Goal: Task Accomplishment & Management: Use online tool/utility

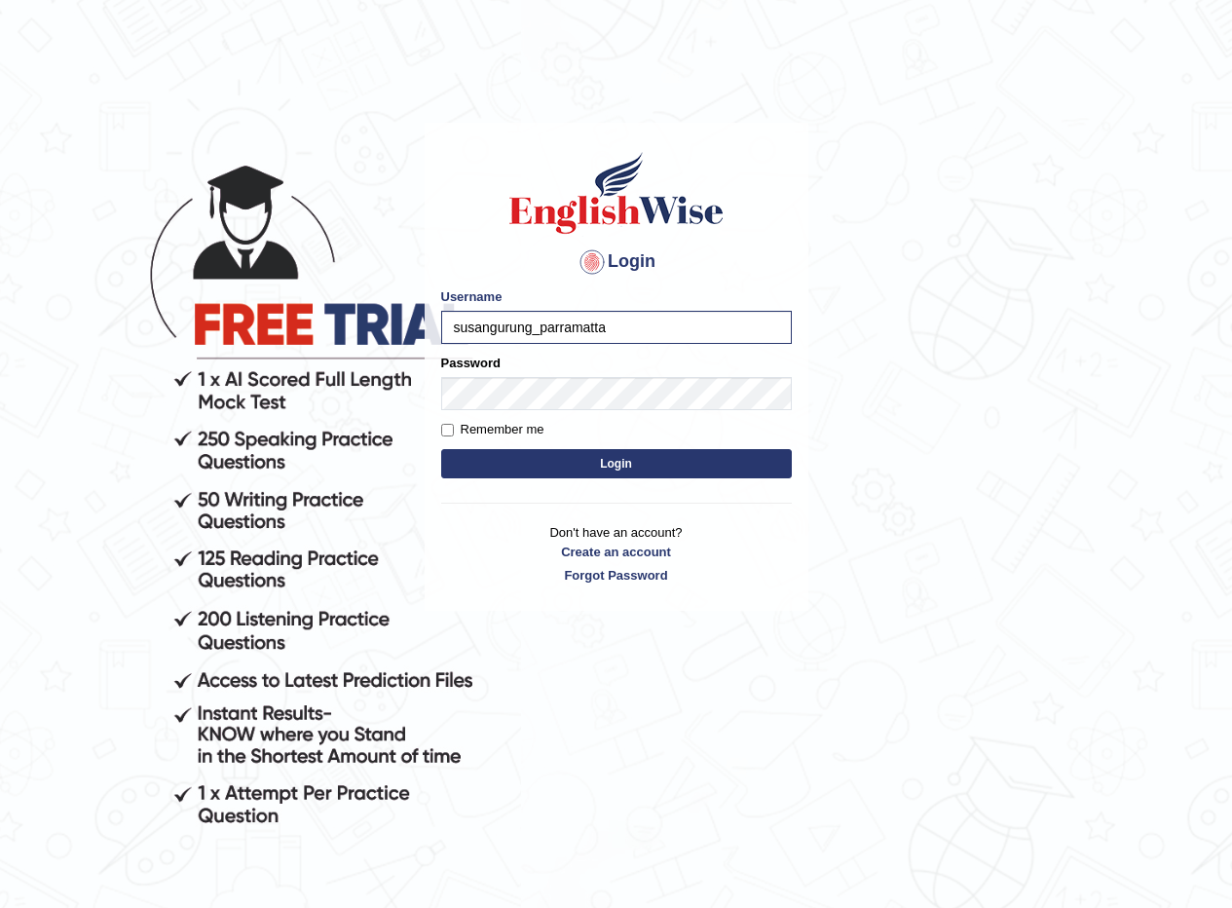
click at [532, 336] on input "susangurung_parramatta" at bounding box center [616, 327] width 351 height 33
type input "sheikh_parramatta"
click at [441, 449] on button "Login" at bounding box center [616, 463] width 351 height 29
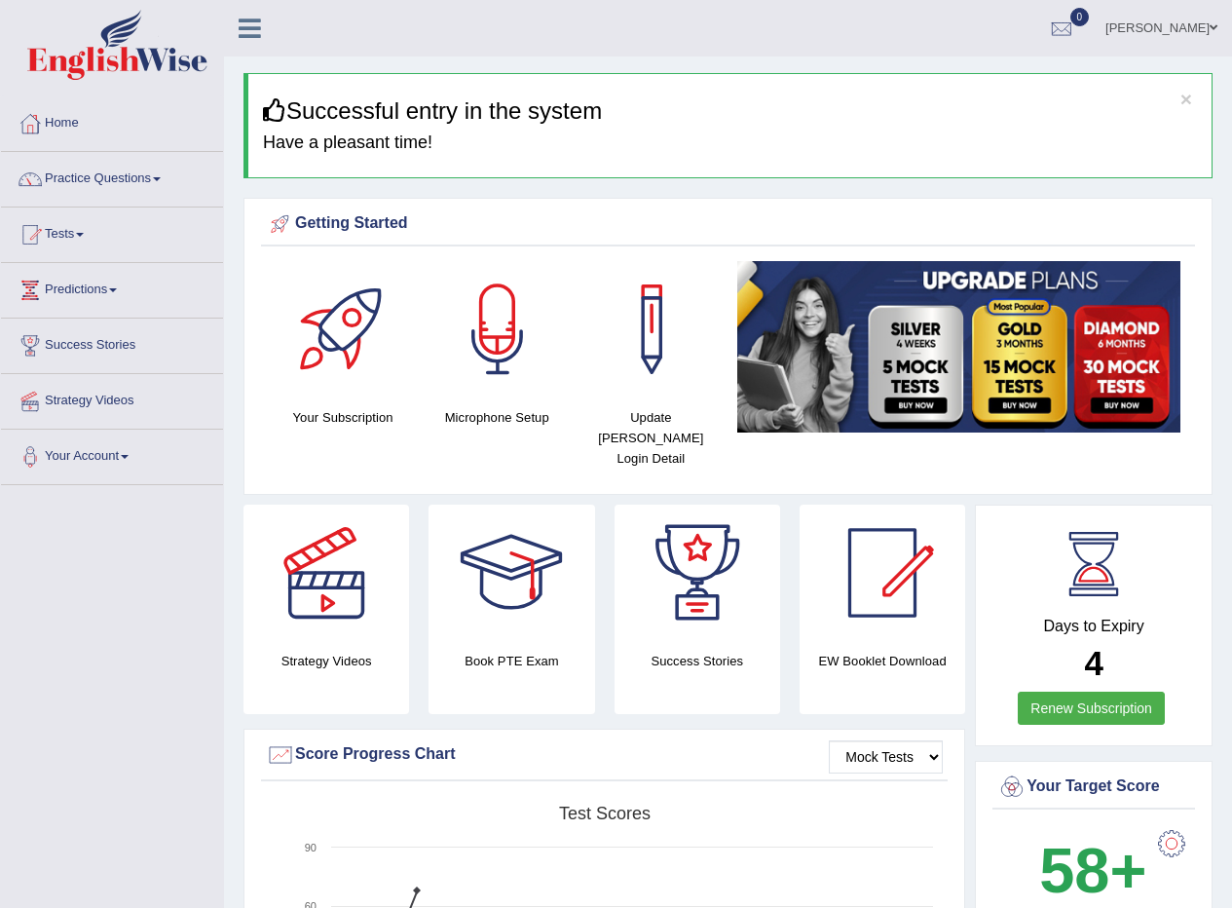
click at [155, 180] on link "Practice Questions" at bounding box center [112, 176] width 222 height 49
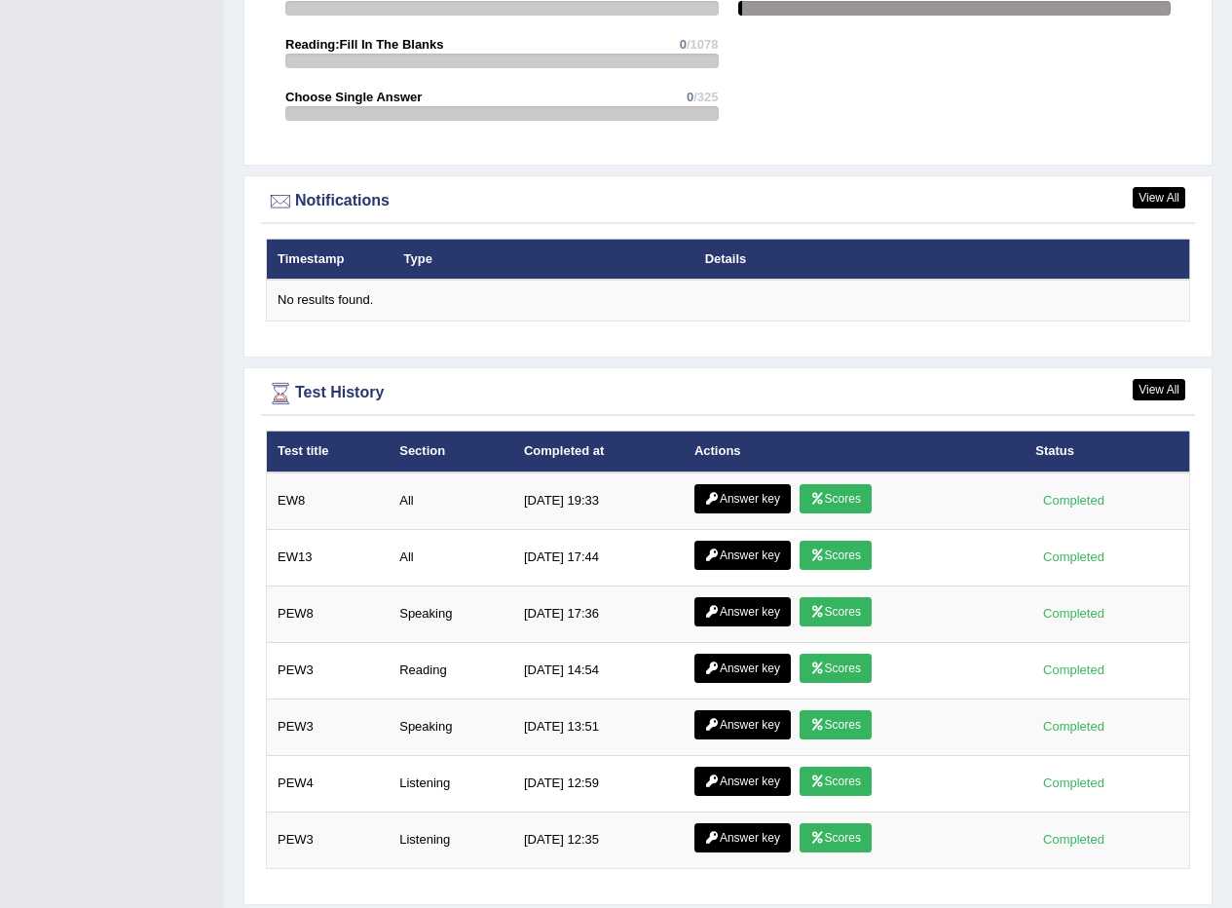
scroll to position [2377, 0]
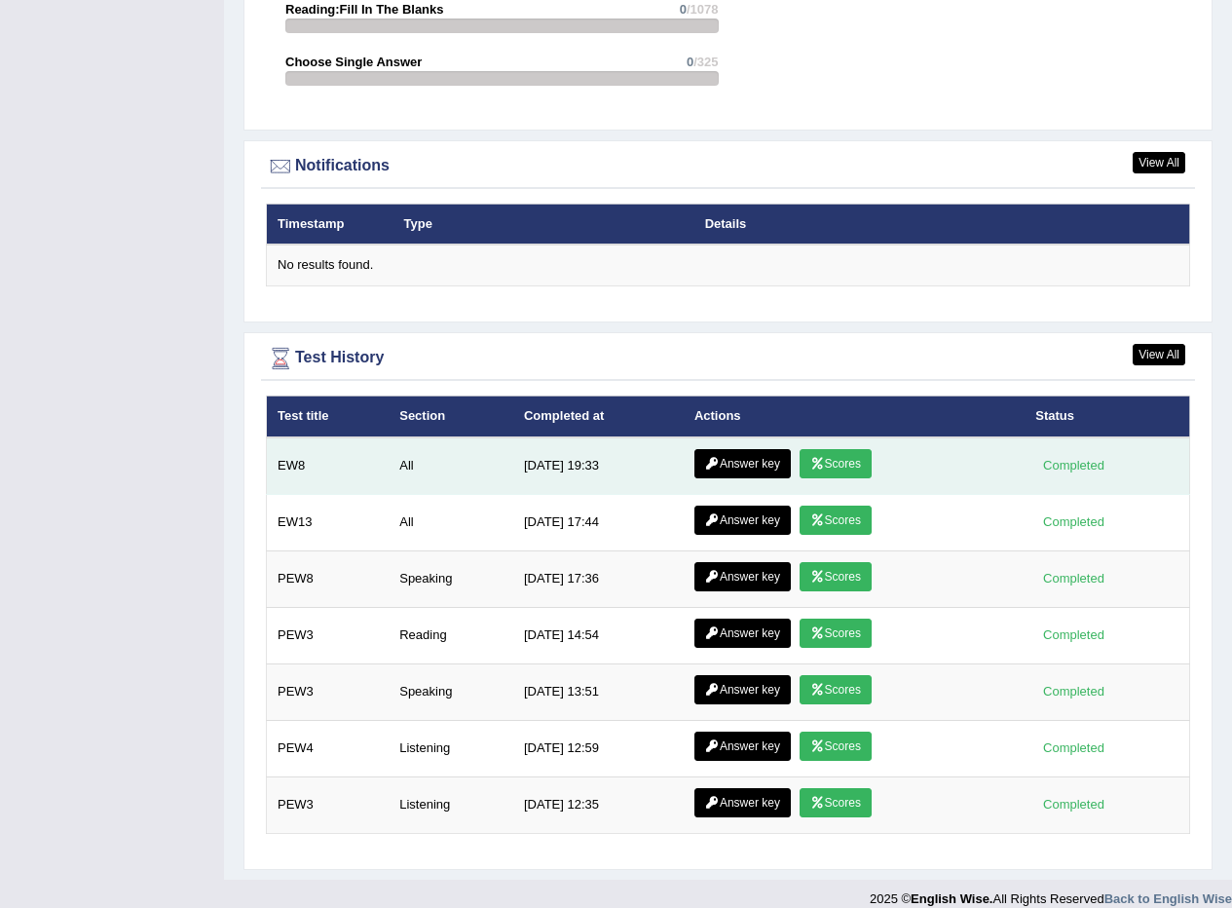
click at [846, 449] on link "Scores" at bounding box center [835, 463] width 72 height 29
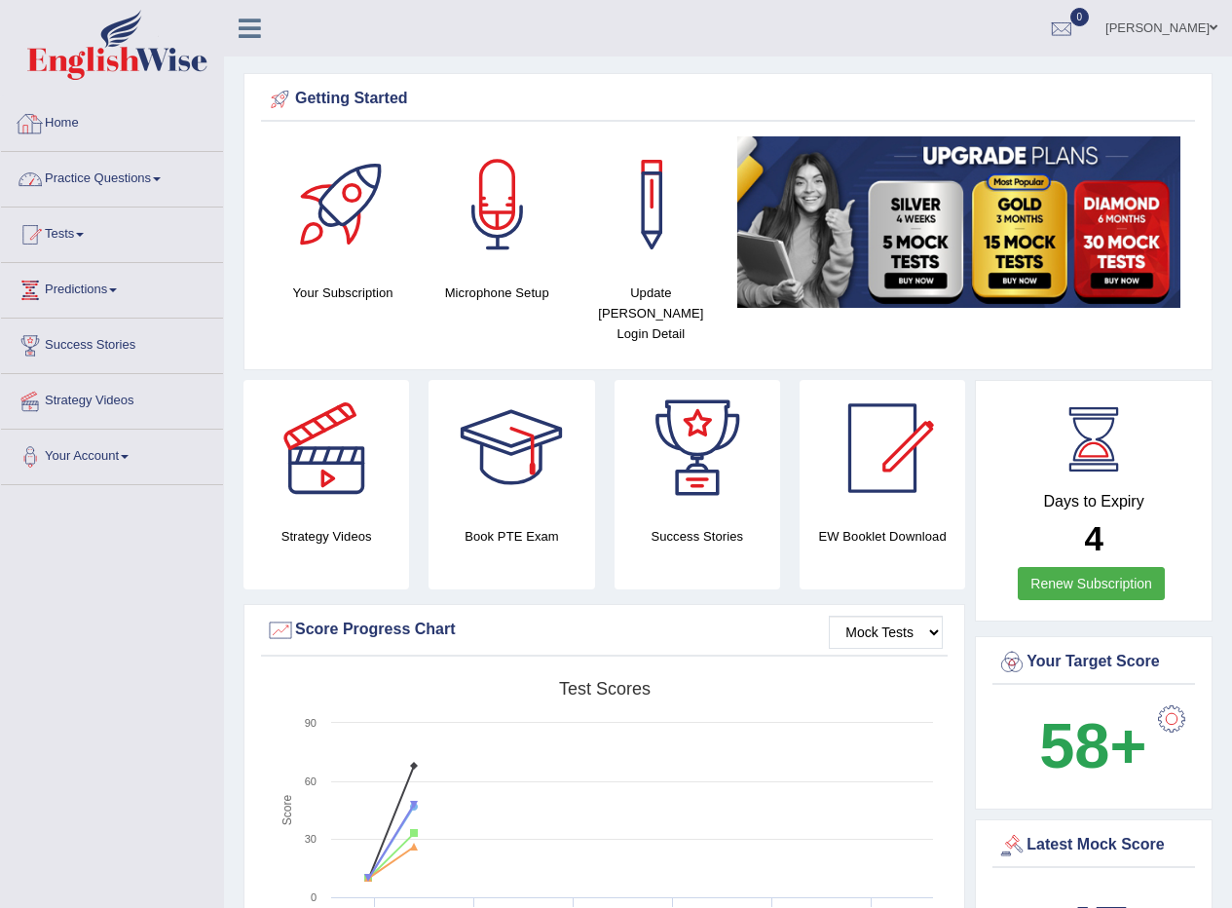
click at [113, 176] on link "Practice Questions" at bounding box center [112, 176] width 222 height 49
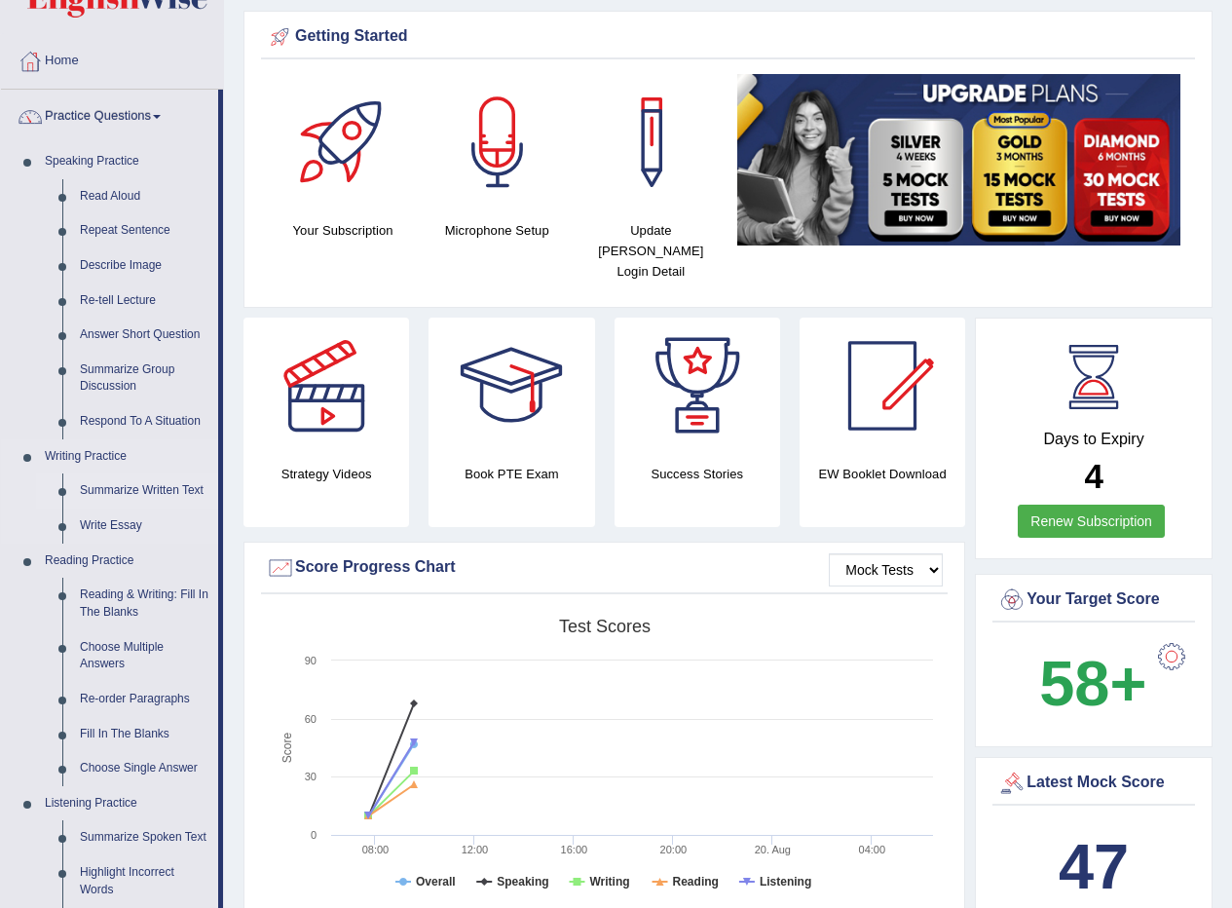
scroll to position [97, 0]
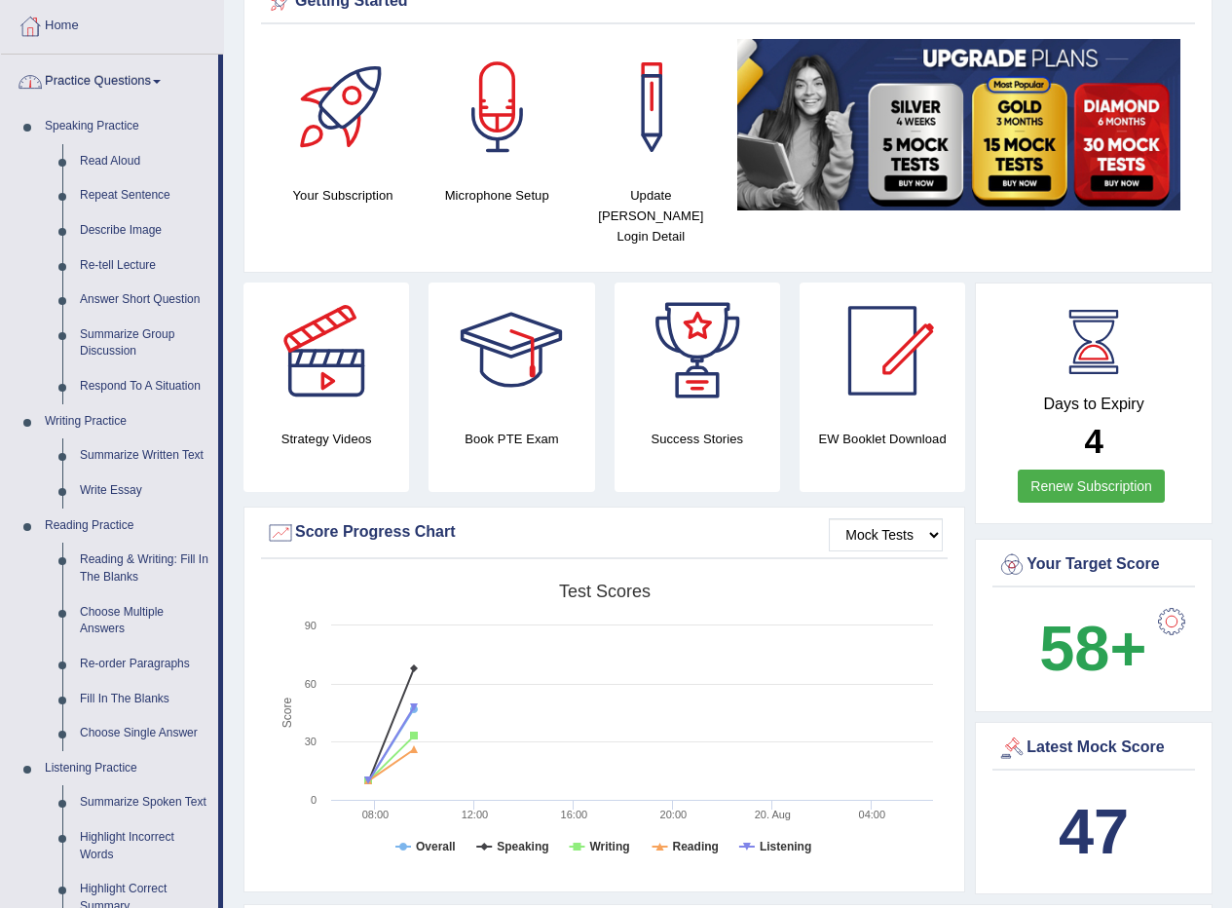
click at [155, 81] on link "Practice Questions" at bounding box center [109, 79] width 217 height 49
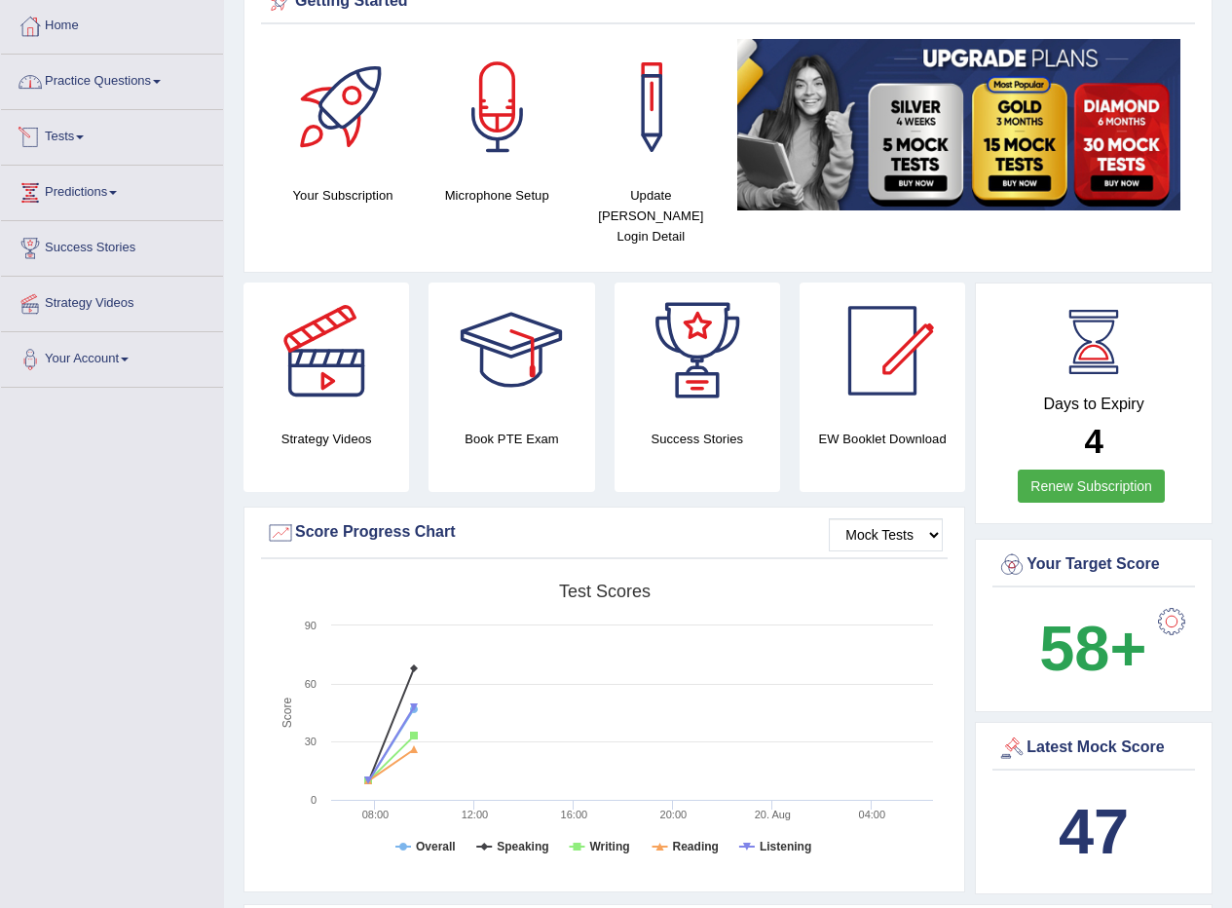
click at [88, 148] on link "Tests" at bounding box center [112, 134] width 222 height 49
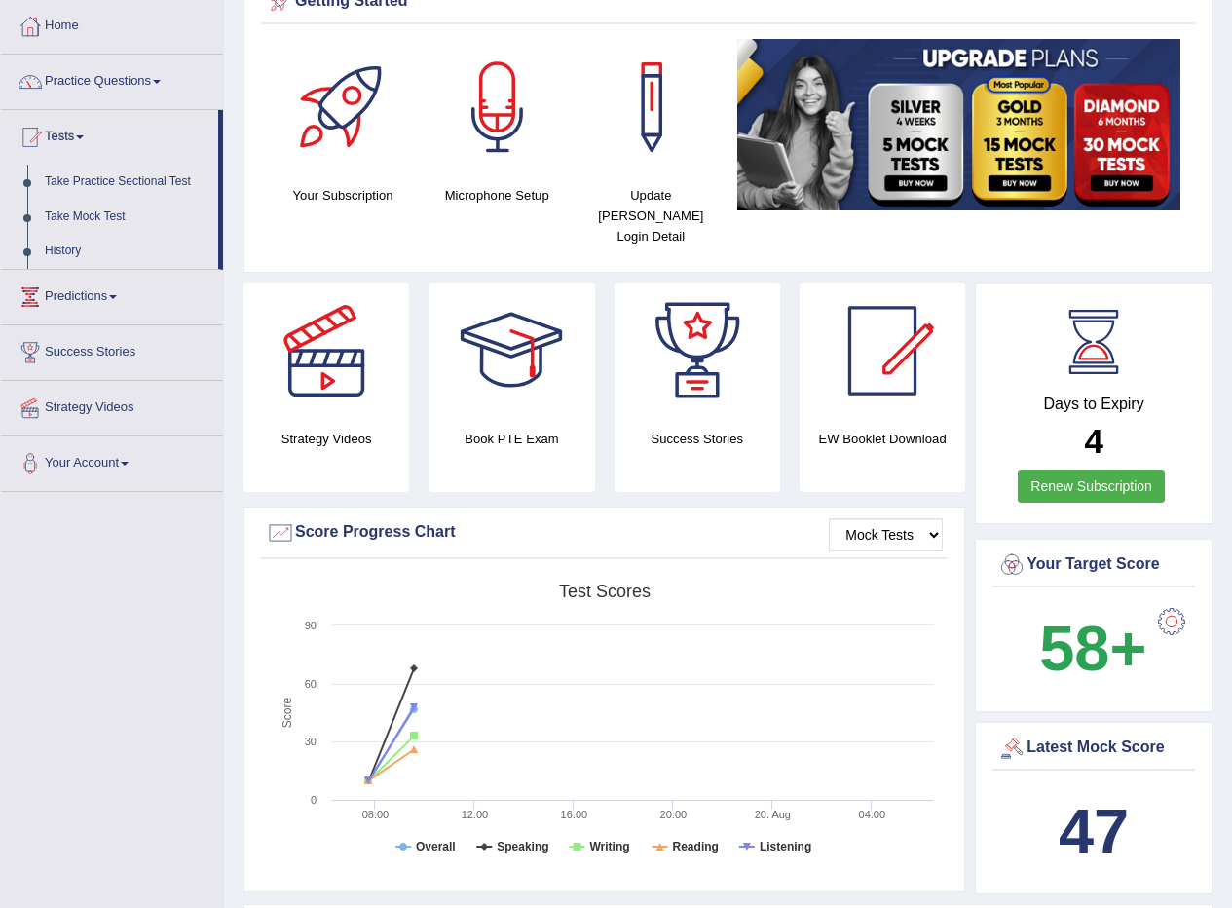
click at [122, 178] on link "Take Practice Sectional Test" at bounding box center [127, 182] width 182 height 35
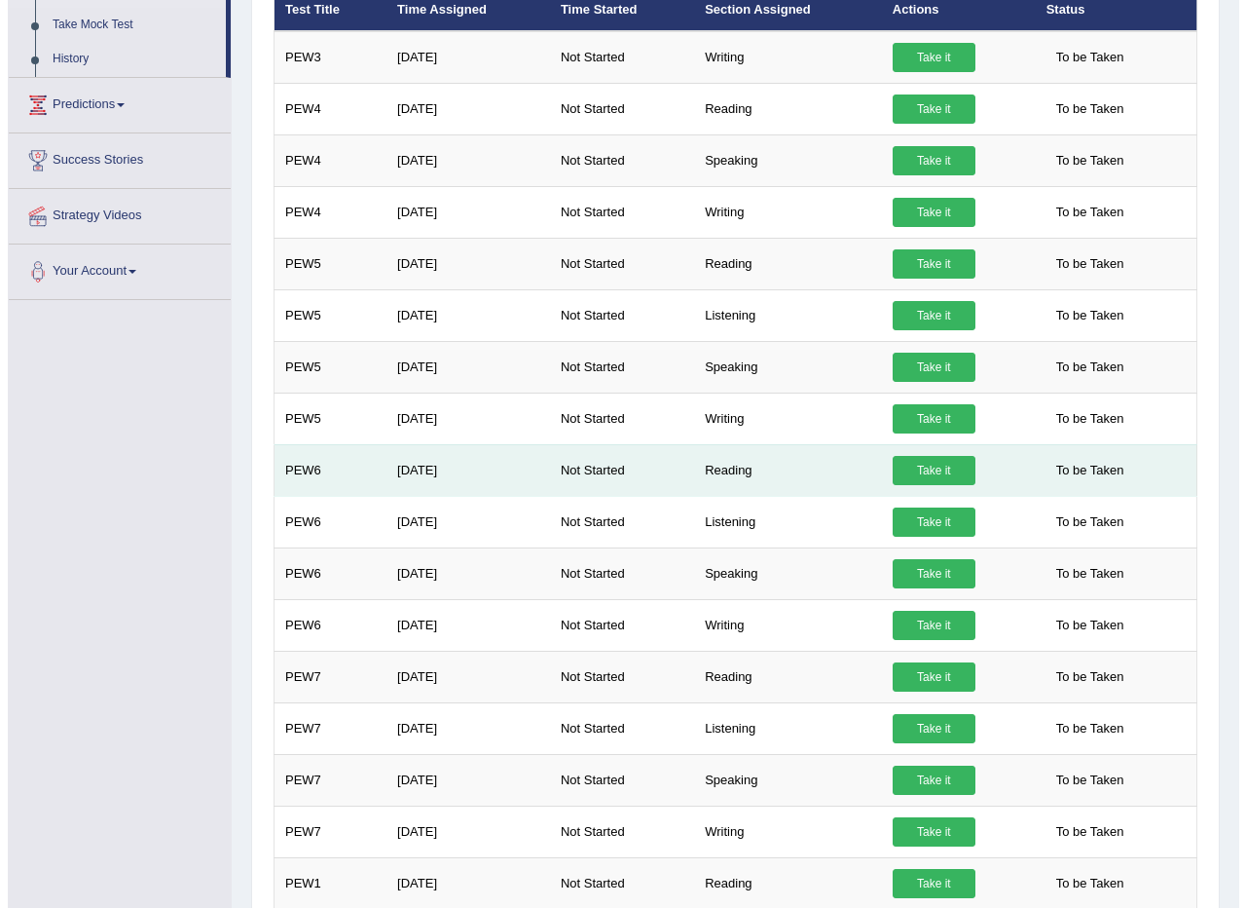
scroll to position [292, 0]
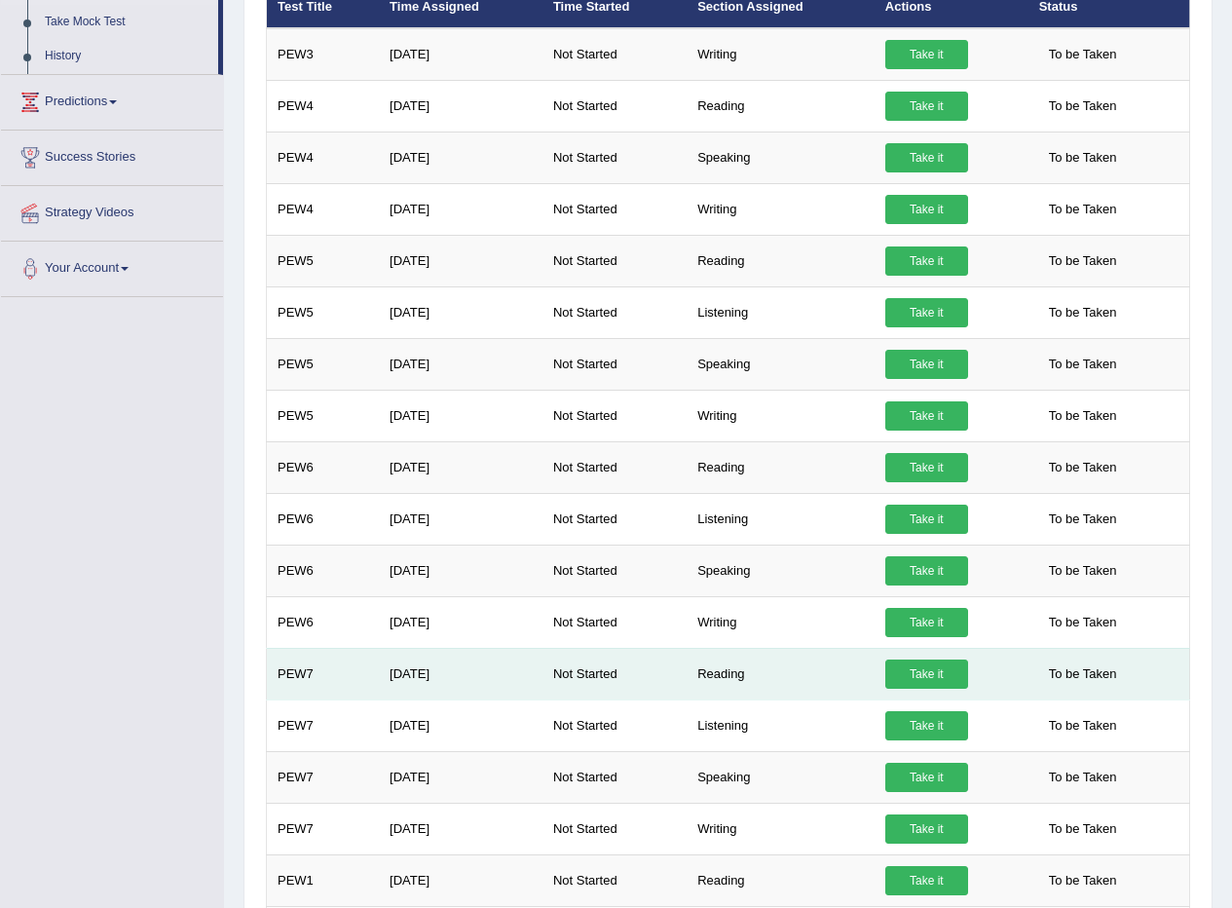
click at [926, 666] on link "Take it" at bounding box center [926, 673] width 83 height 29
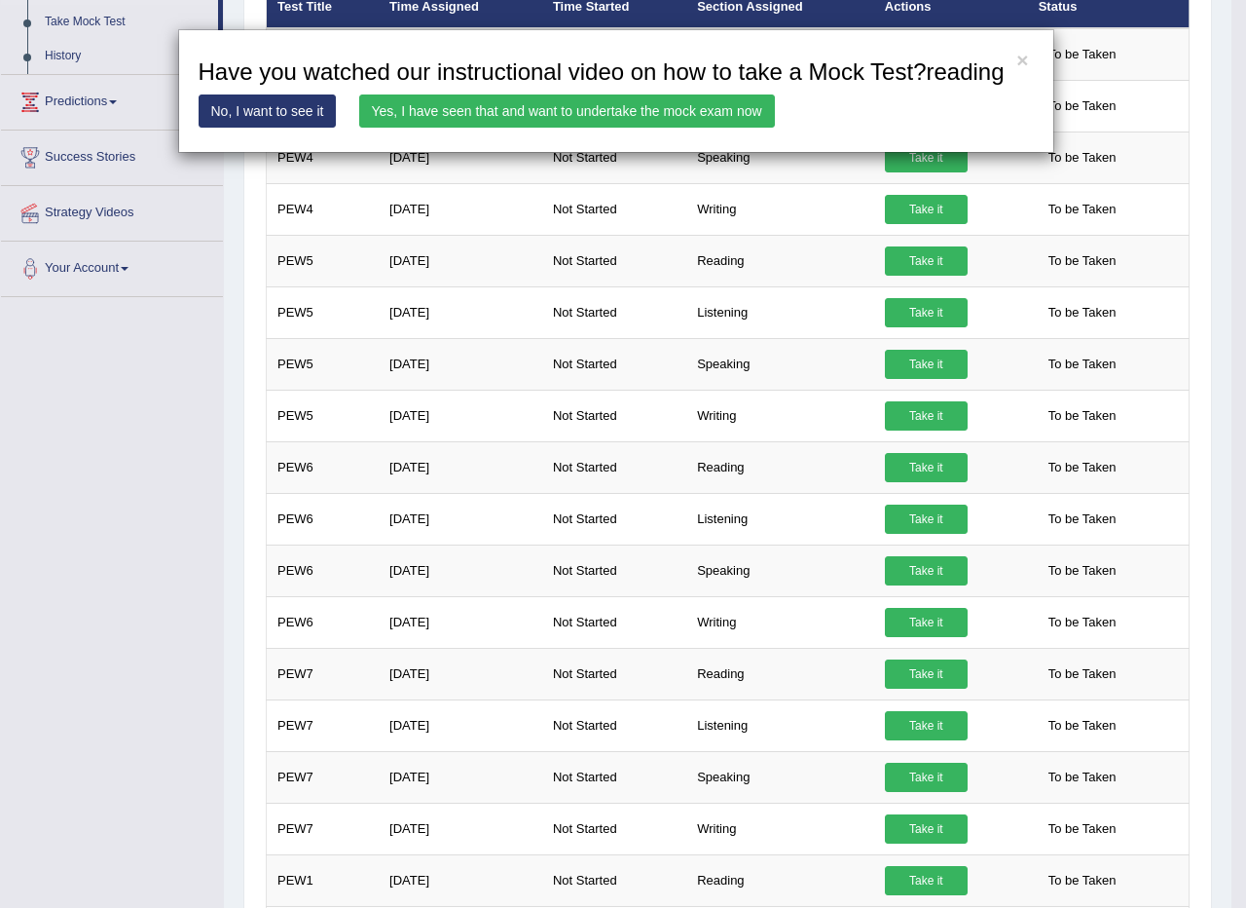
click at [625, 99] on link "Yes, I have seen that and want to undertake the mock exam now" at bounding box center [567, 110] width 416 height 33
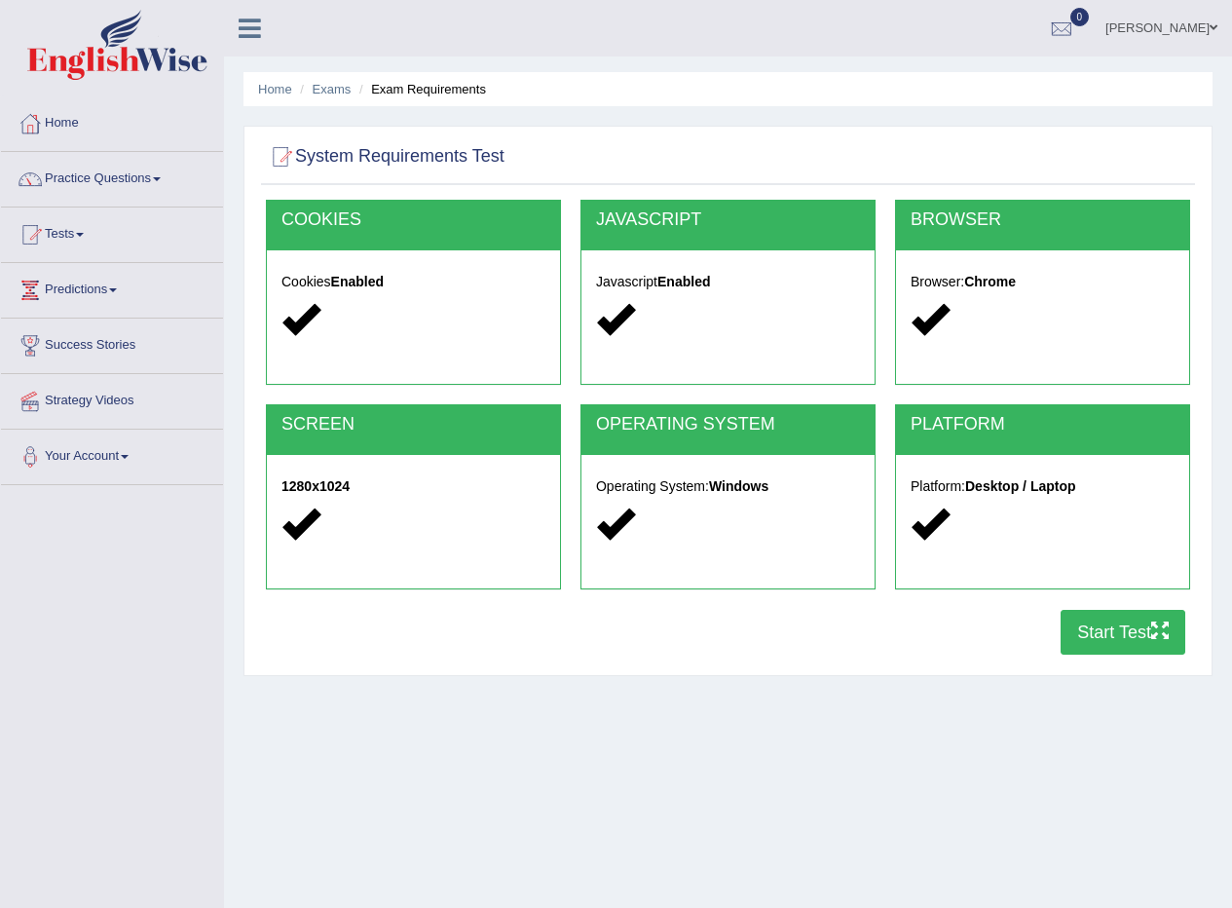
click at [1143, 627] on button "Start Test" at bounding box center [1122, 632] width 125 height 45
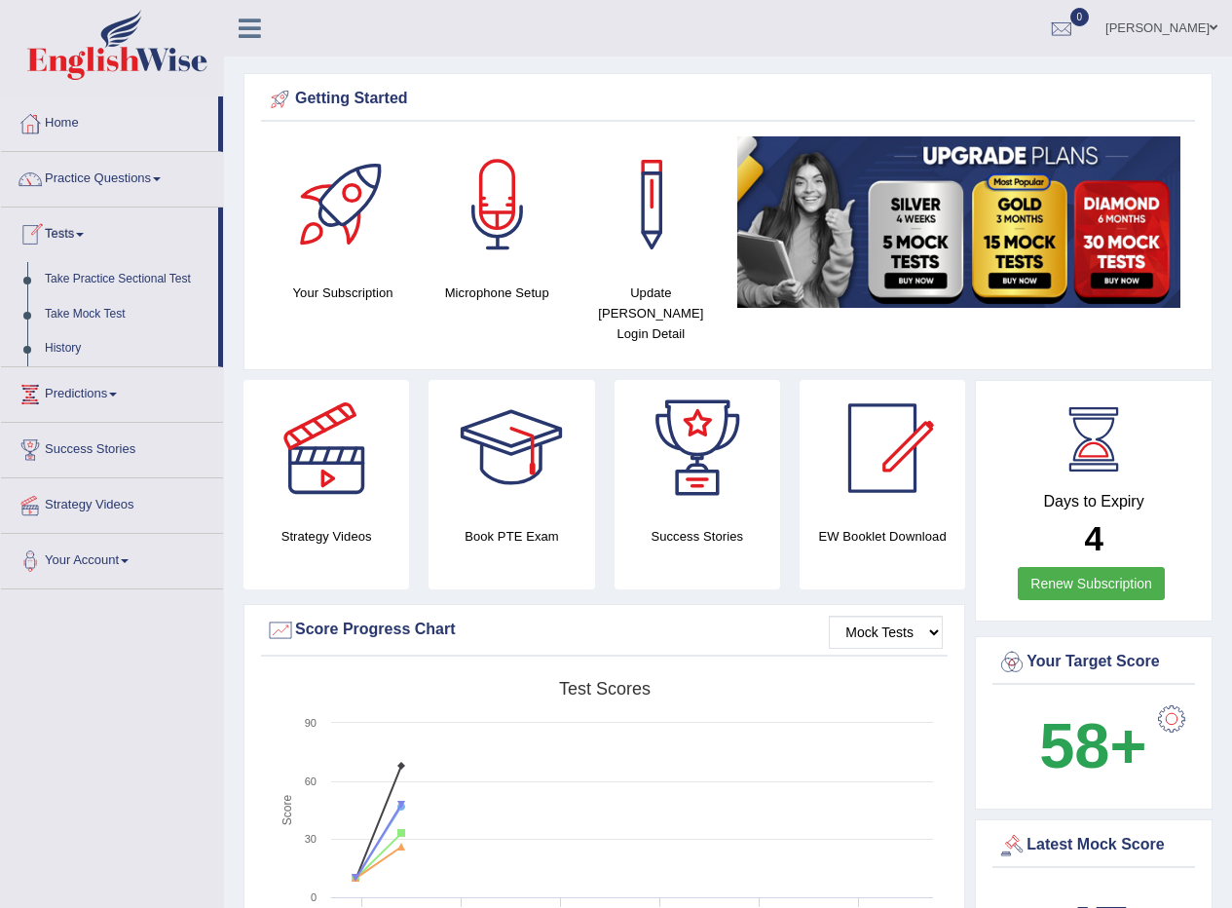
click at [96, 268] on link "Take Practice Sectional Test" at bounding box center [127, 279] width 182 height 35
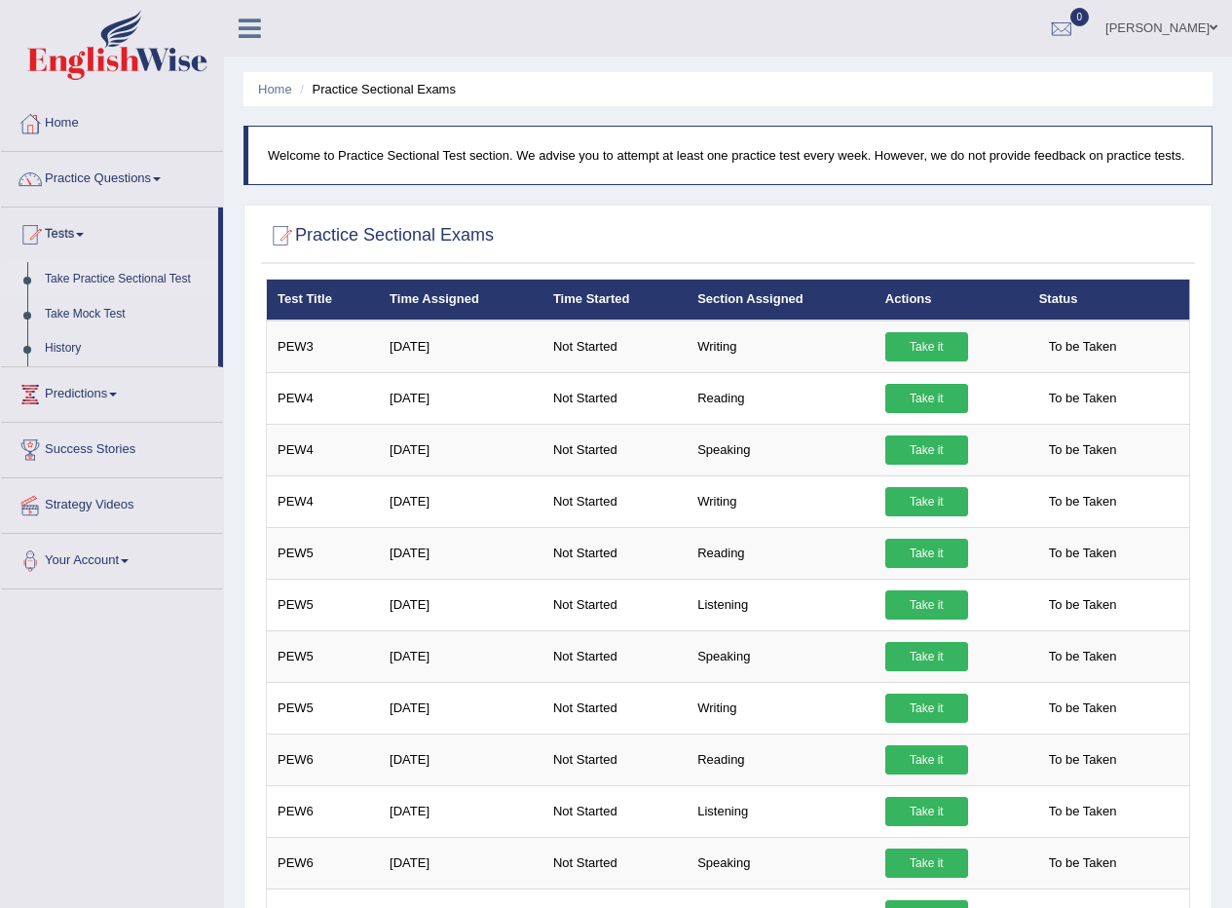
click at [112, 274] on link "Take Practice Sectional Test" at bounding box center [127, 279] width 182 height 35
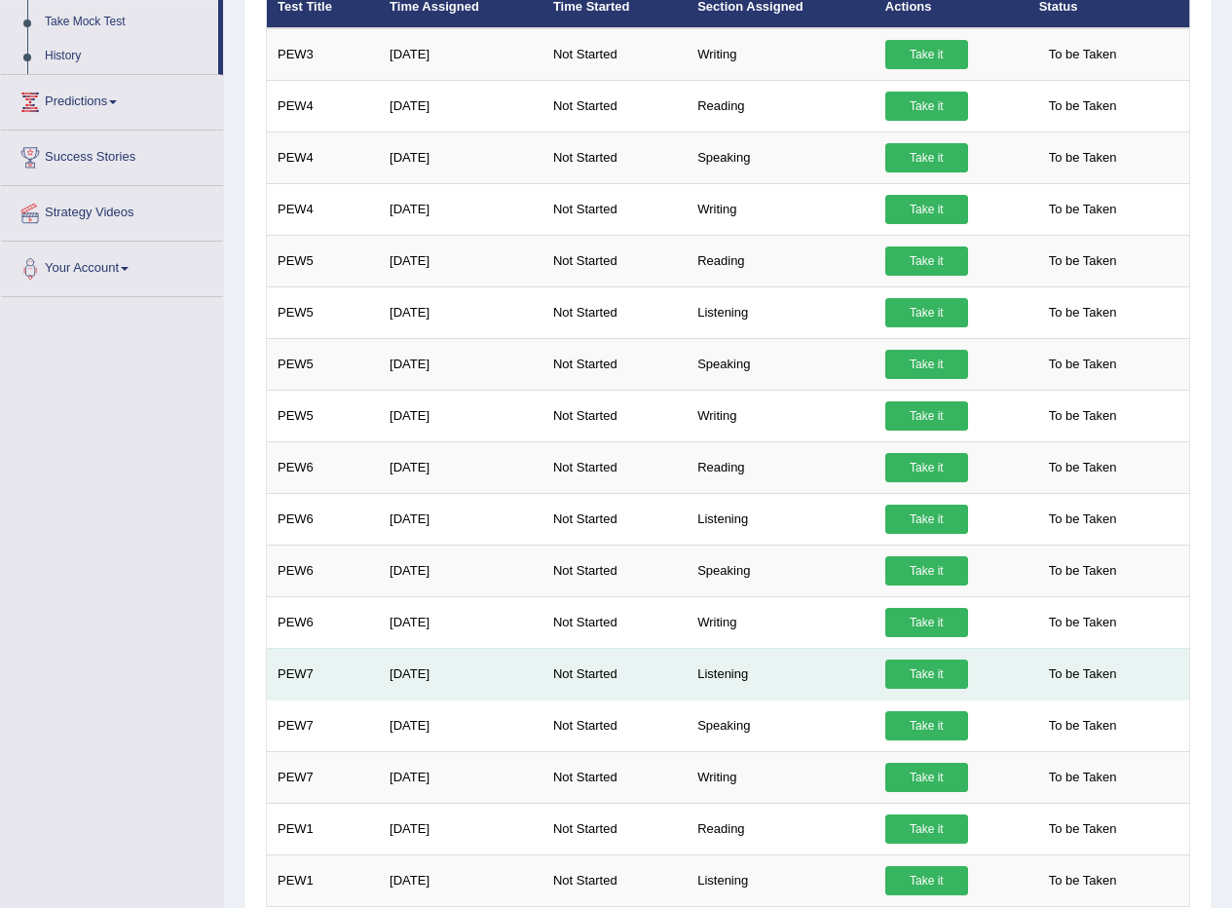
click at [932, 667] on link "Take it" at bounding box center [926, 673] width 83 height 29
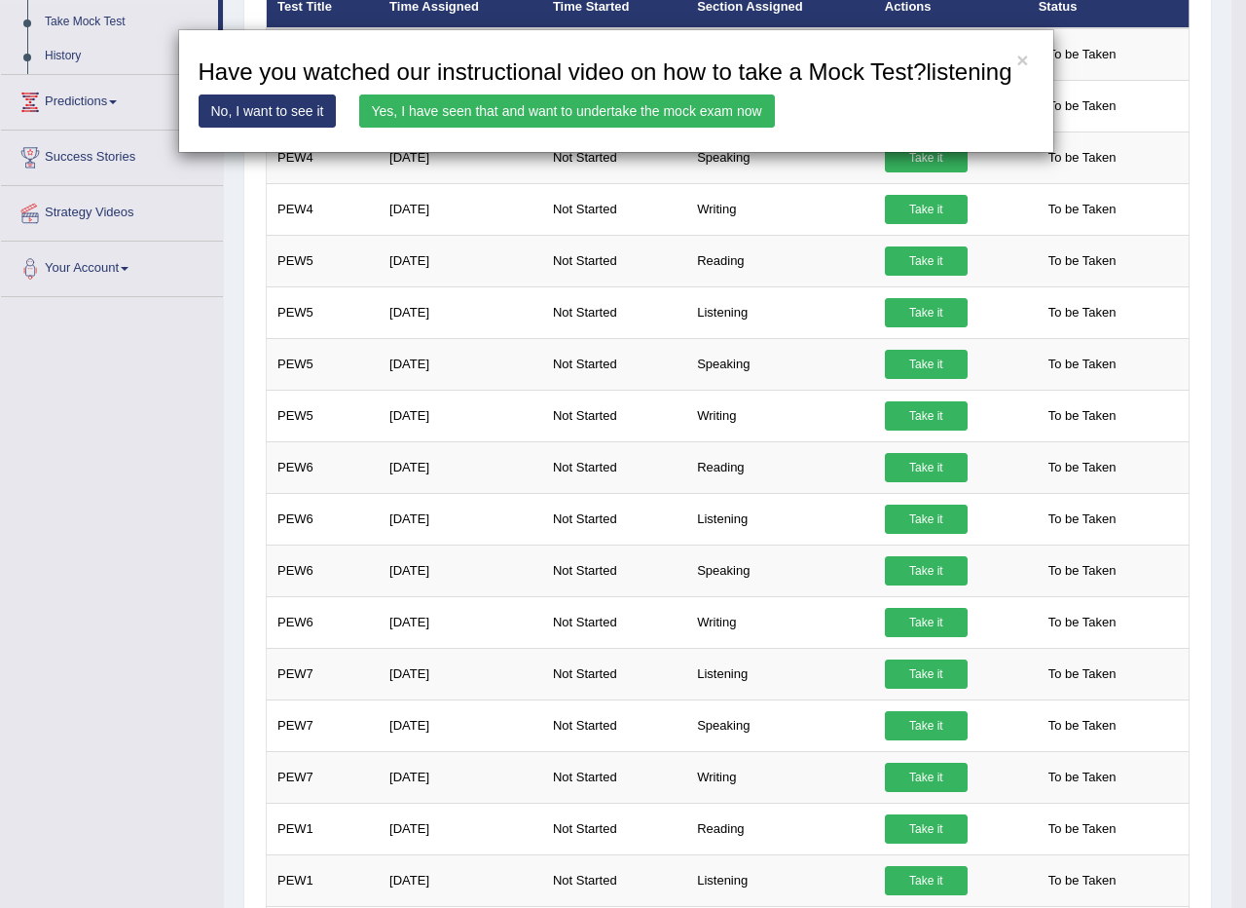
click at [551, 110] on link "Yes, I have seen that and want to undertake the mock exam now" at bounding box center [567, 110] width 416 height 33
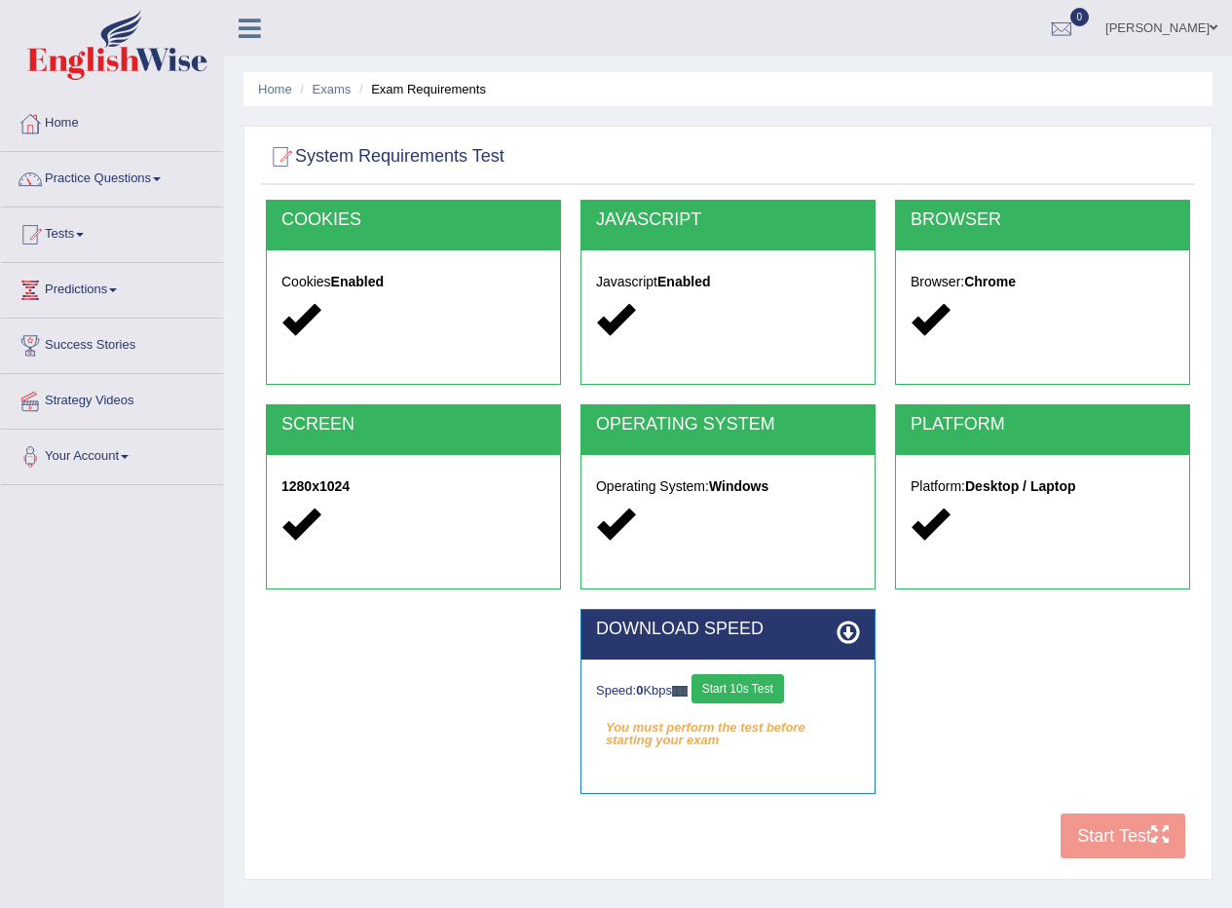
click at [735, 694] on button "Start 10s Test" at bounding box center [737, 688] width 93 height 29
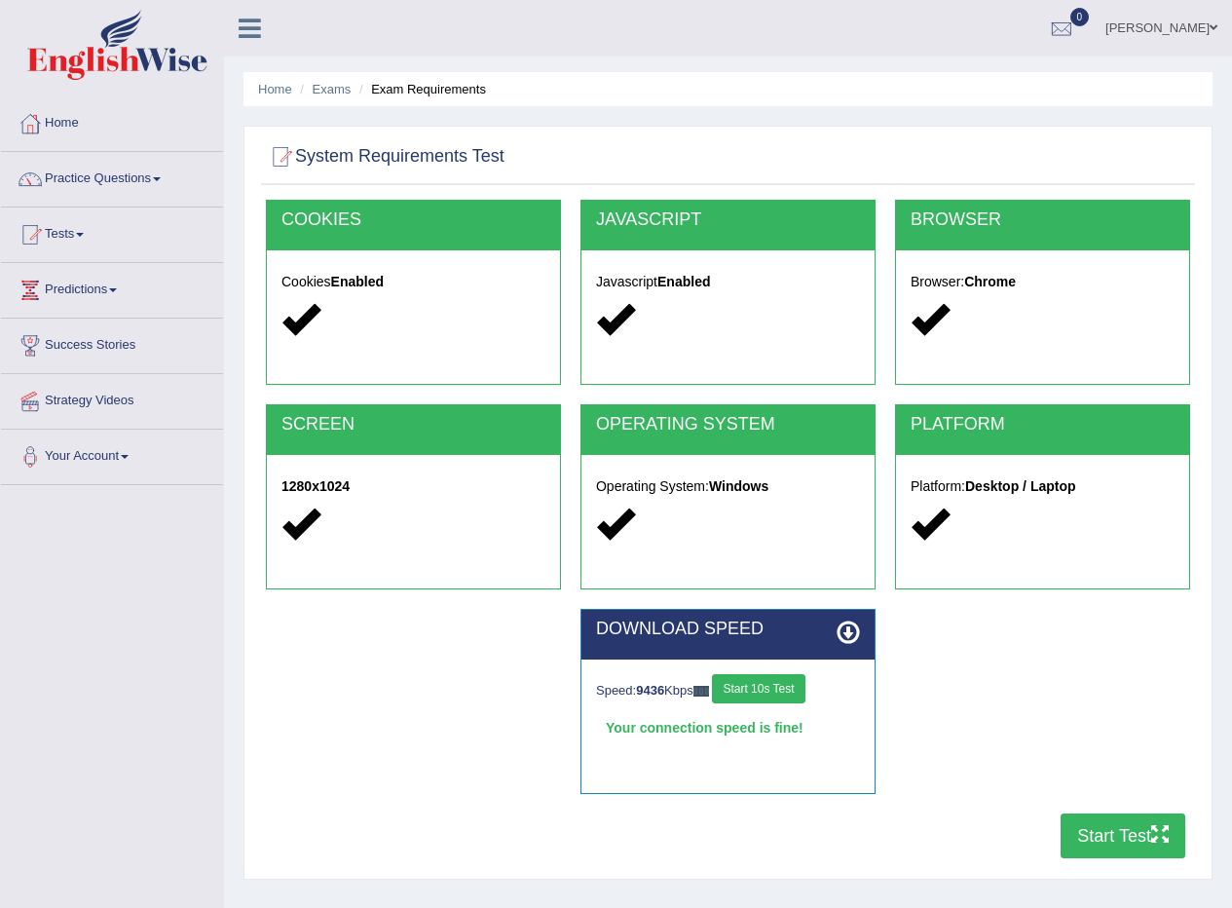
click at [1107, 837] on button "Start Test" at bounding box center [1122, 835] width 125 height 45
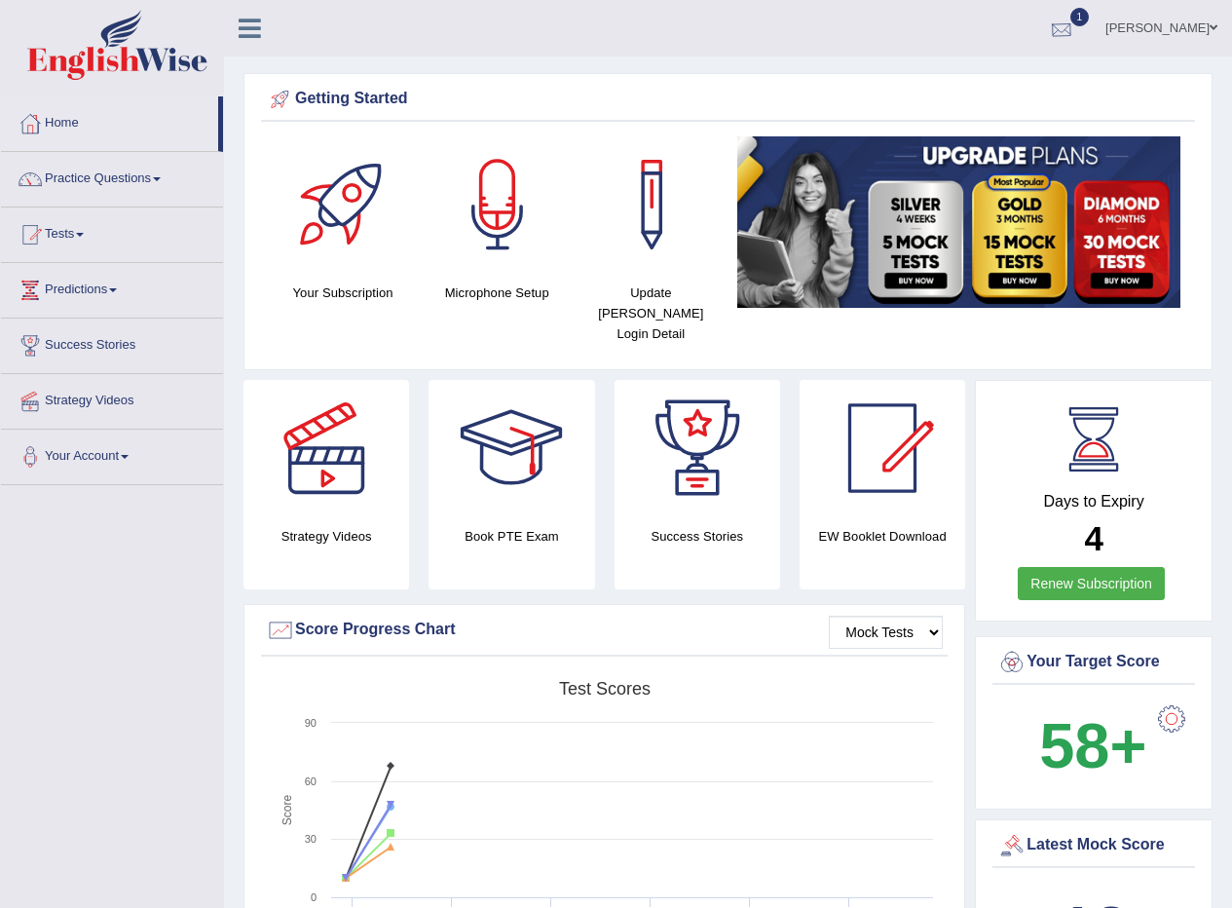
click at [1064, 24] on div at bounding box center [1061, 29] width 29 height 29
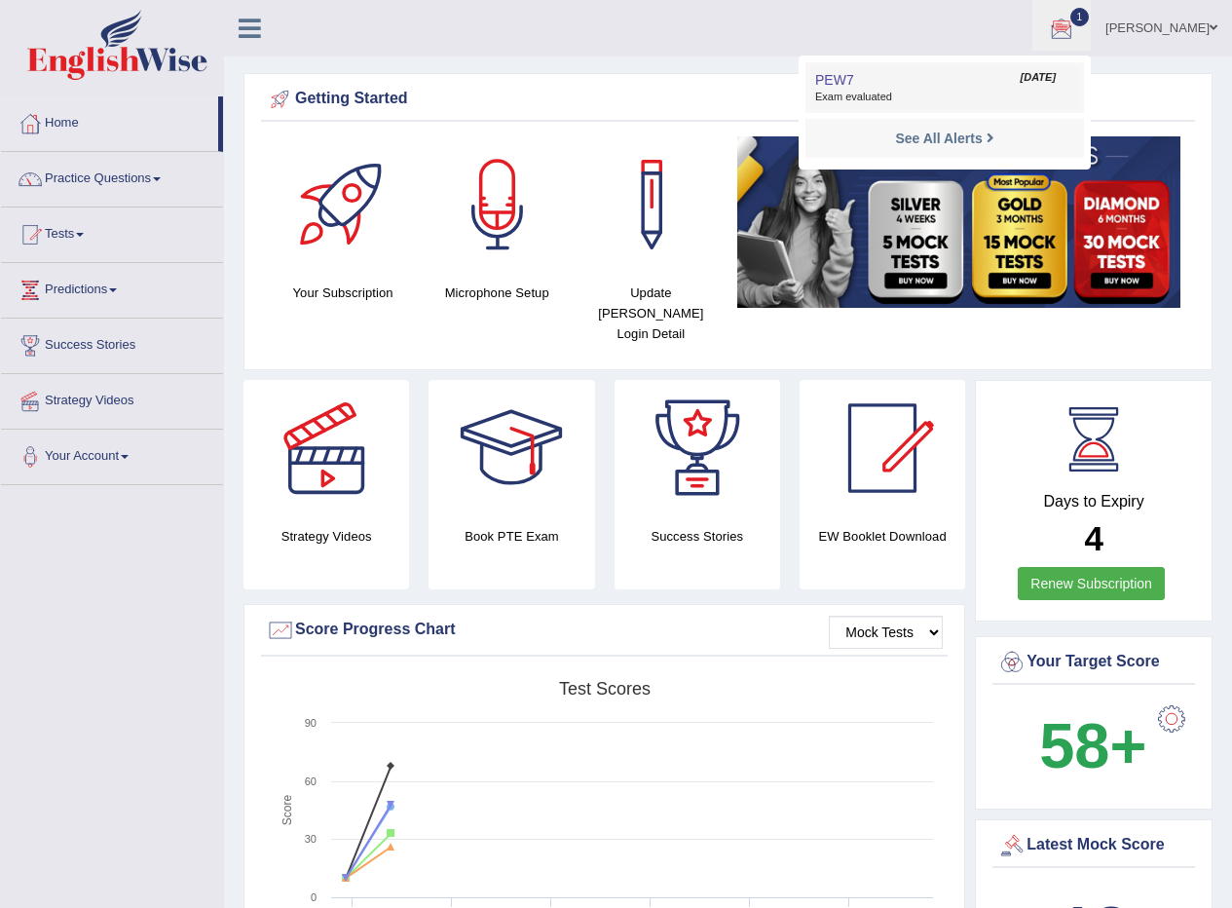
click at [905, 90] on span "Exam evaluated" at bounding box center [944, 98] width 259 height 16
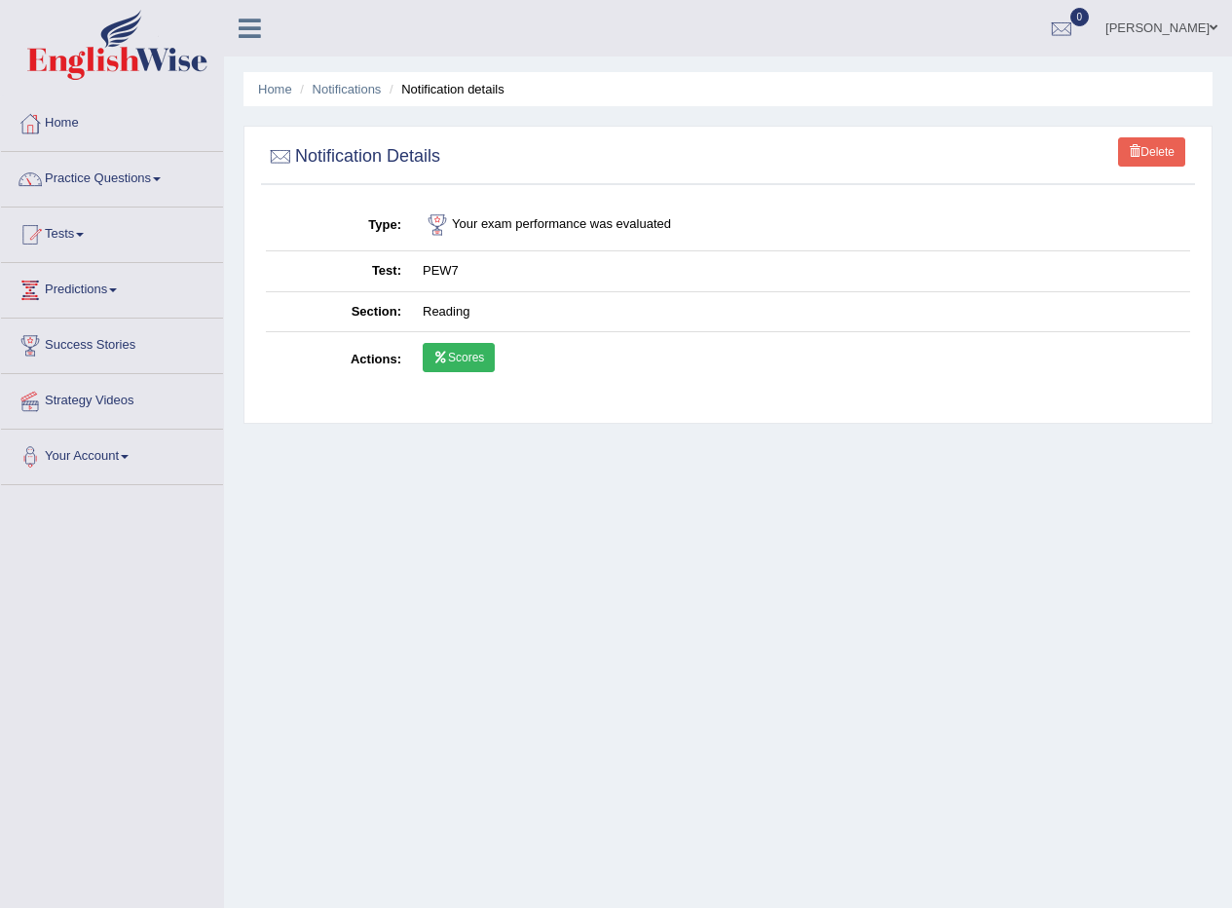
click at [444, 357] on icon at bounding box center [440, 358] width 15 height 12
click at [69, 234] on link "Tests" at bounding box center [112, 231] width 222 height 49
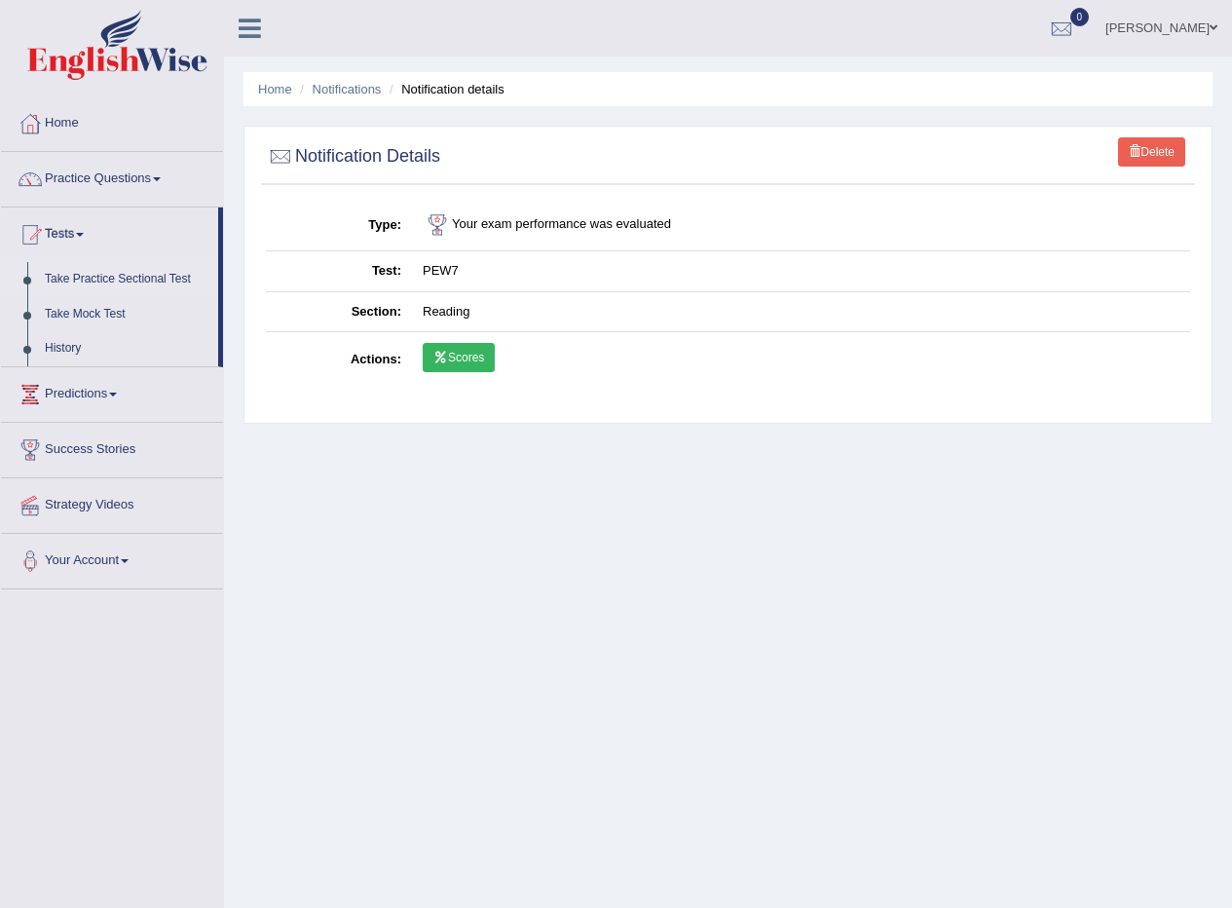
click at [96, 277] on link "Take Practice Sectional Test" at bounding box center [127, 279] width 182 height 35
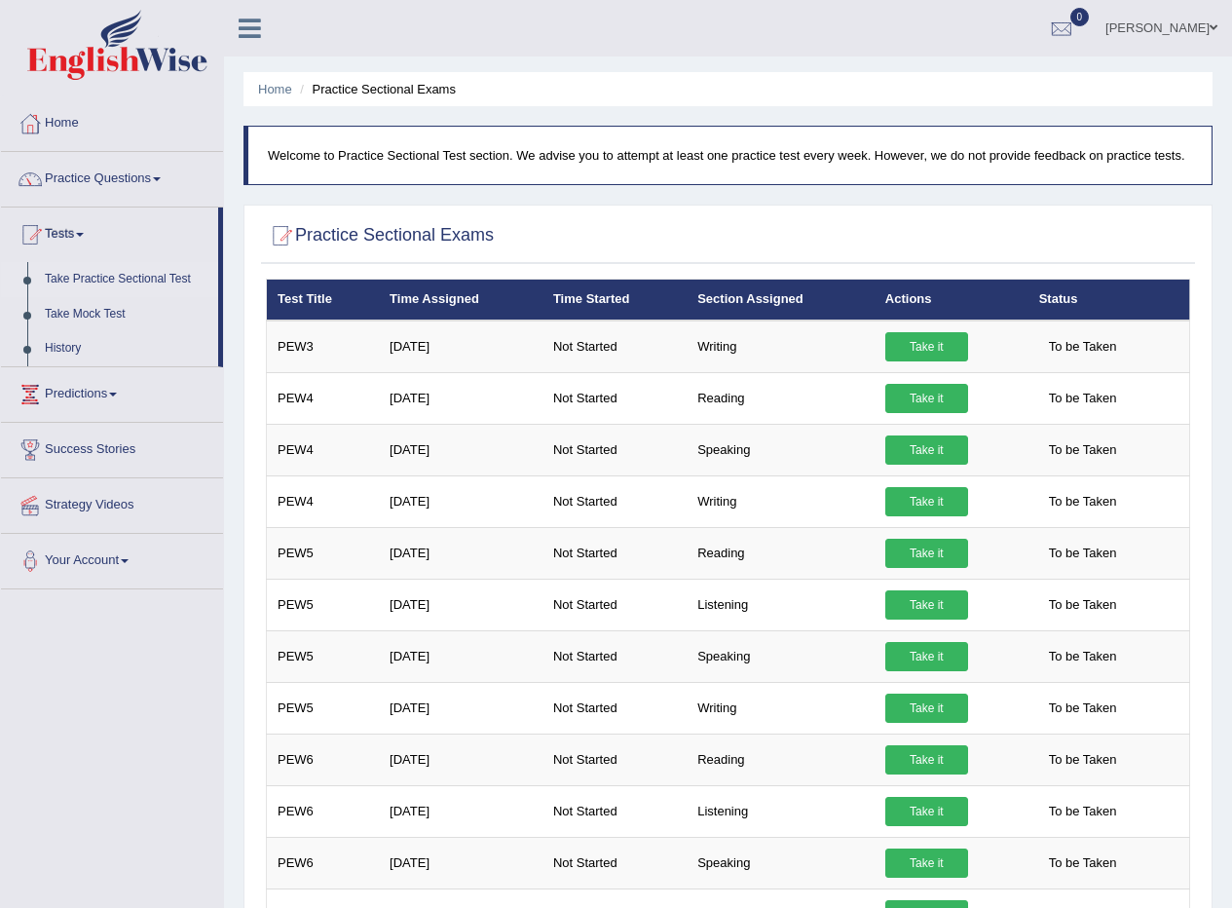
click at [918, 705] on link "Take it" at bounding box center [926, 707] width 83 height 29
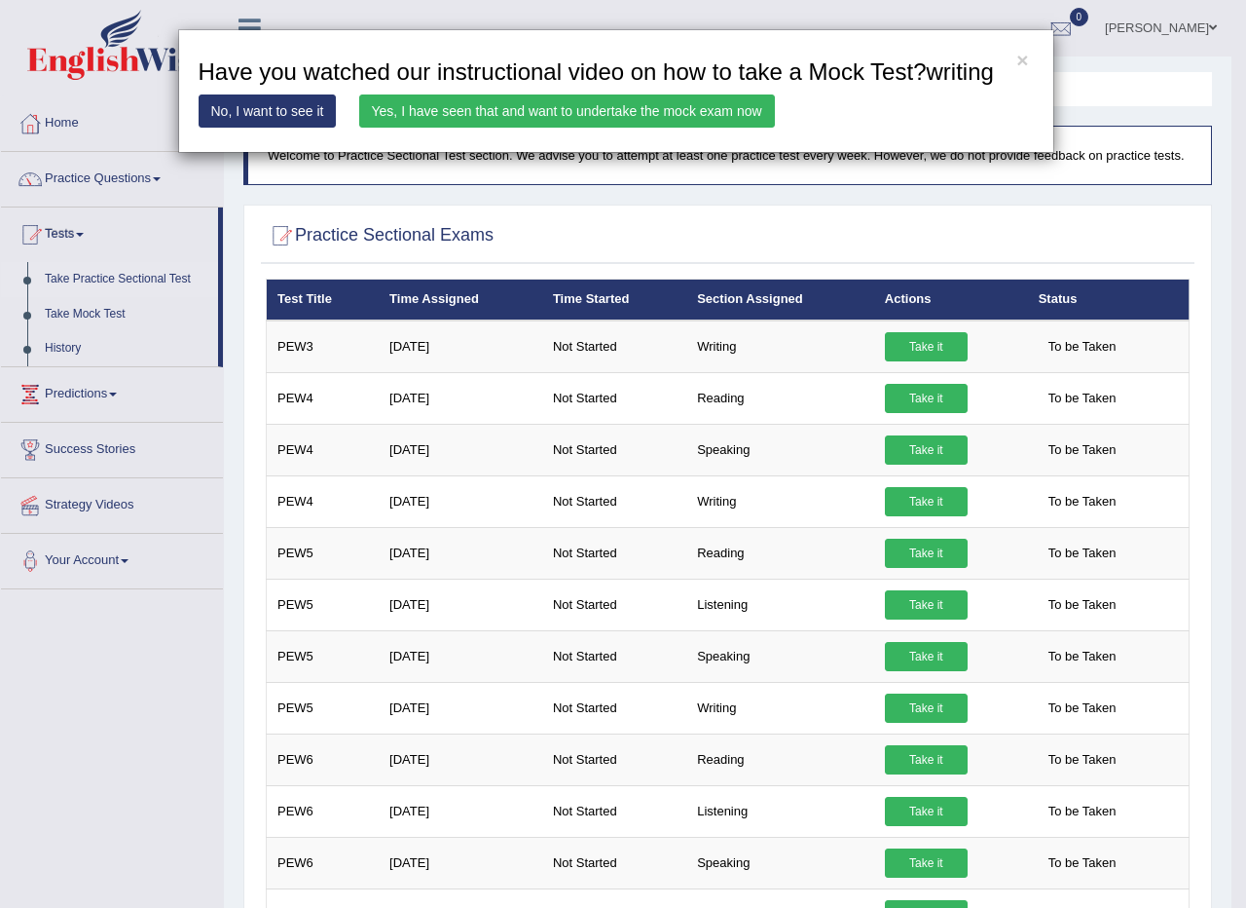
click at [637, 111] on link "Yes, I have seen that and want to undertake the mock exam now" at bounding box center [567, 110] width 416 height 33
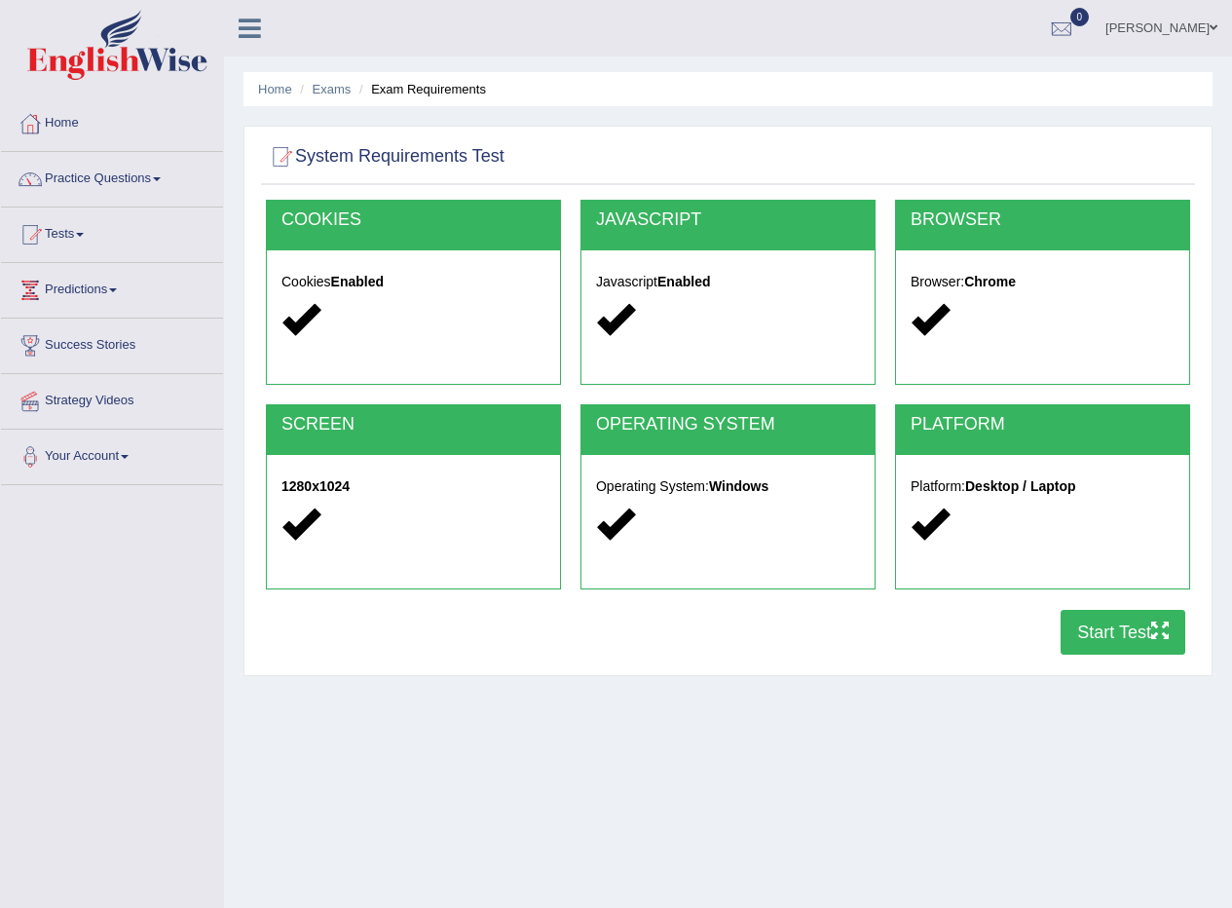
click at [1121, 626] on button "Start Test" at bounding box center [1122, 632] width 125 height 45
